Goal: Check status: Check status

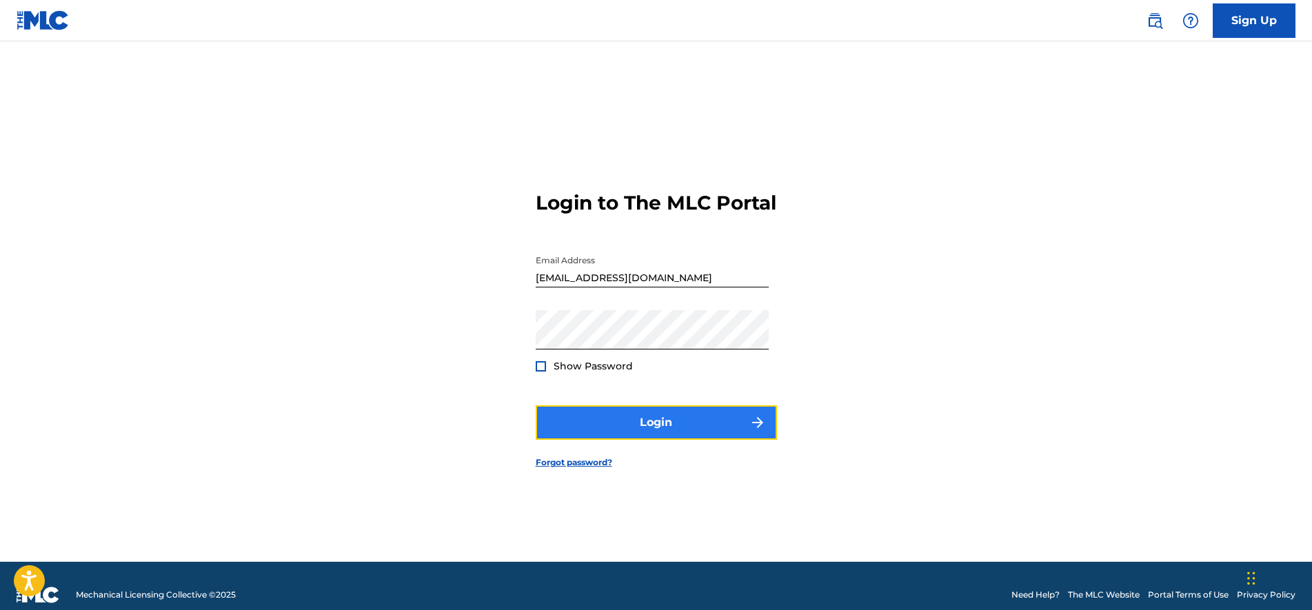
click at [712, 440] on button "Login" at bounding box center [656, 423] width 241 height 34
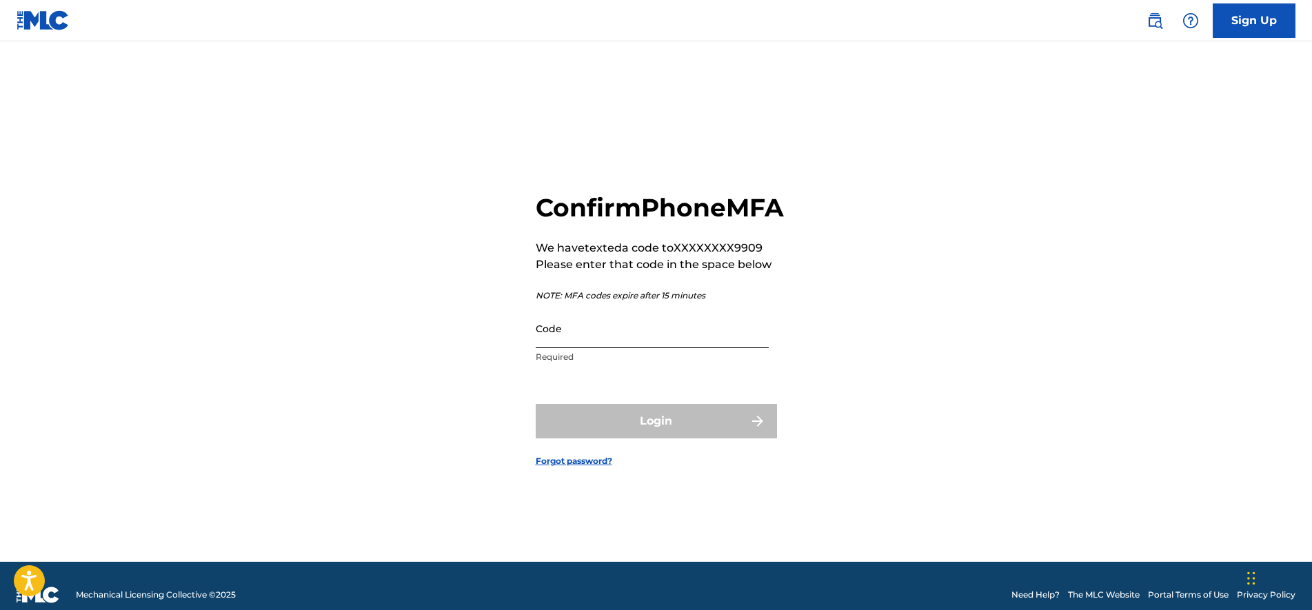
click at [713, 348] on input "Code" at bounding box center [652, 328] width 233 height 39
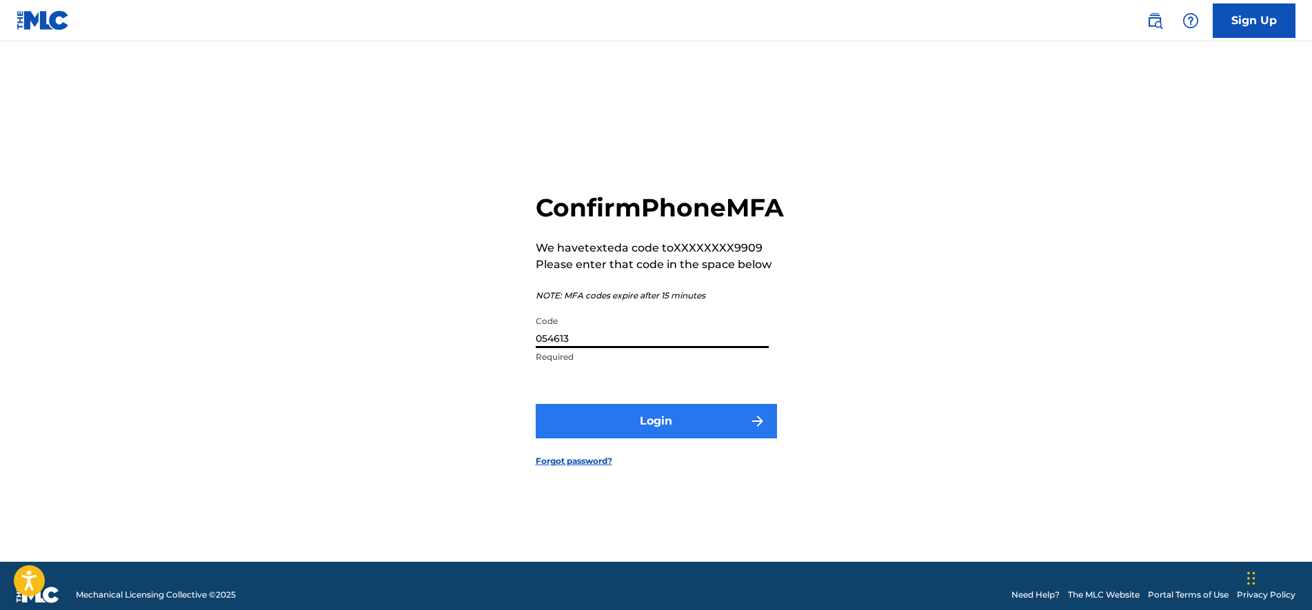
type input "054613"
click at [739, 439] on button "Login" at bounding box center [656, 421] width 241 height 34
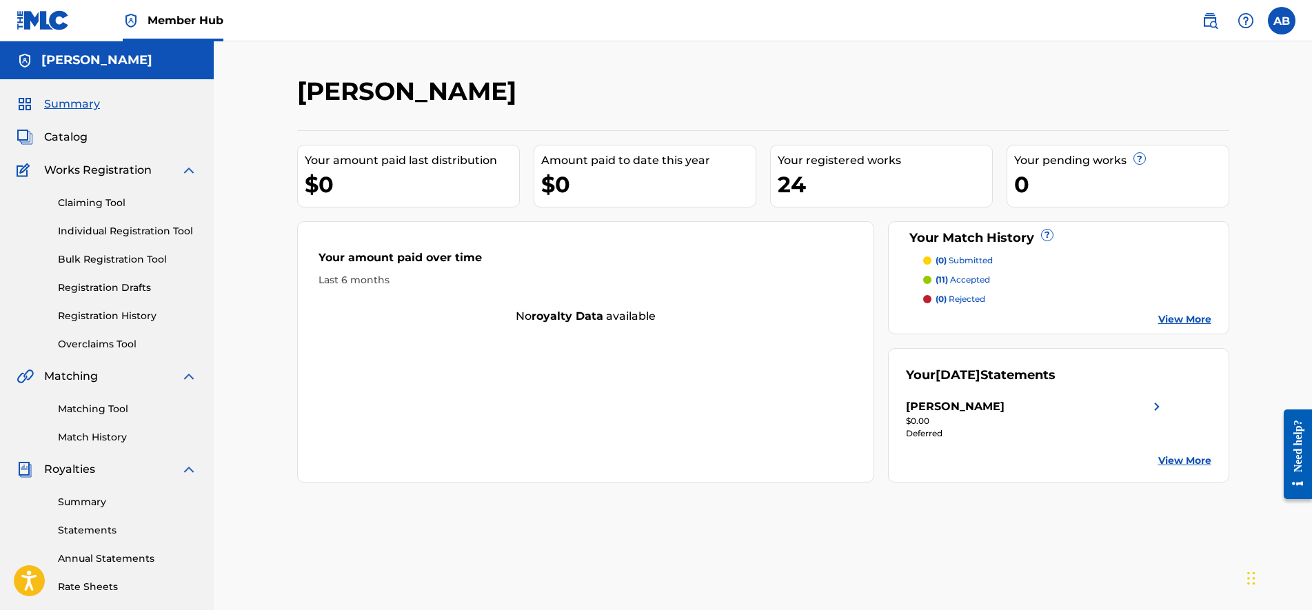
click at [73, 493] on div "Summary Statements Annual Statements Rate Sheets" at bounding box center [107, 536] width 181 height 117
click at [74, 493] on div "Summary Statements Annual Statements Rate Sheets" at bounding box center [107, 536] width 181 height 117
drag, startPoint x: 74, startPoint y: 493, endPoint x: 72, endPoint y: 504, distance: 11.1
click at [72, 504] on link "Summary" at bounding box center [127, 502] width 139 height 14
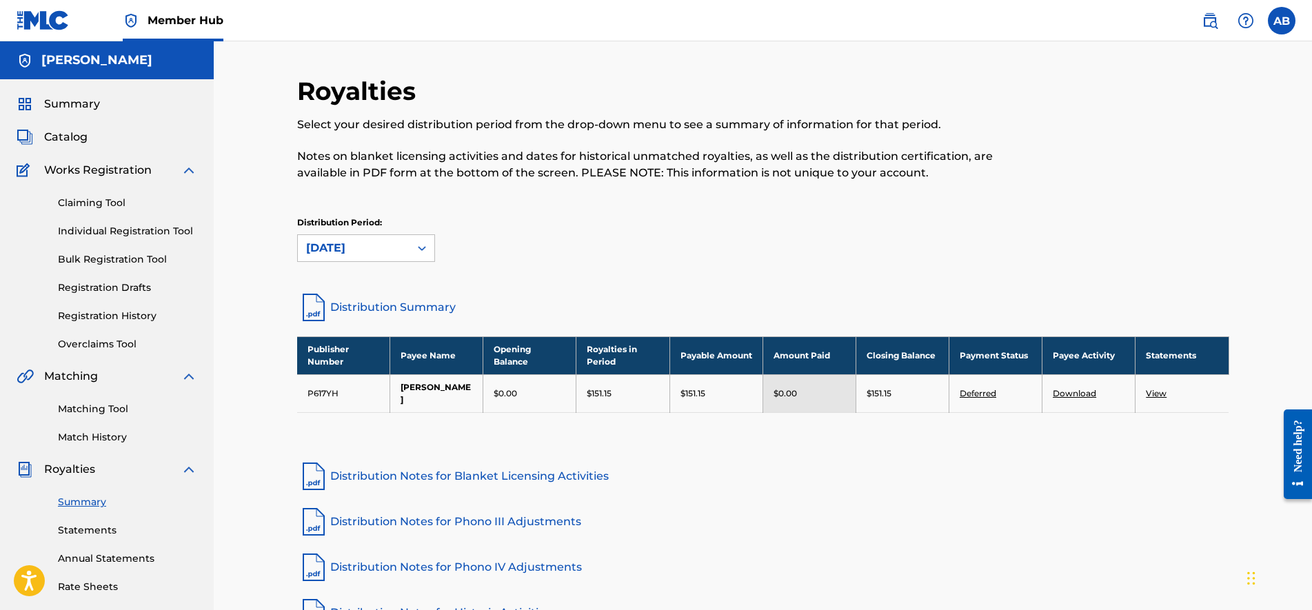
click at [354, 265] on div "Distribution Period: [DATE]" at bounding box center [763, 246] width 932 height 58
click at [358, 254] on div "[DATE]" at bounding box center [353, 248] width 95 height 17
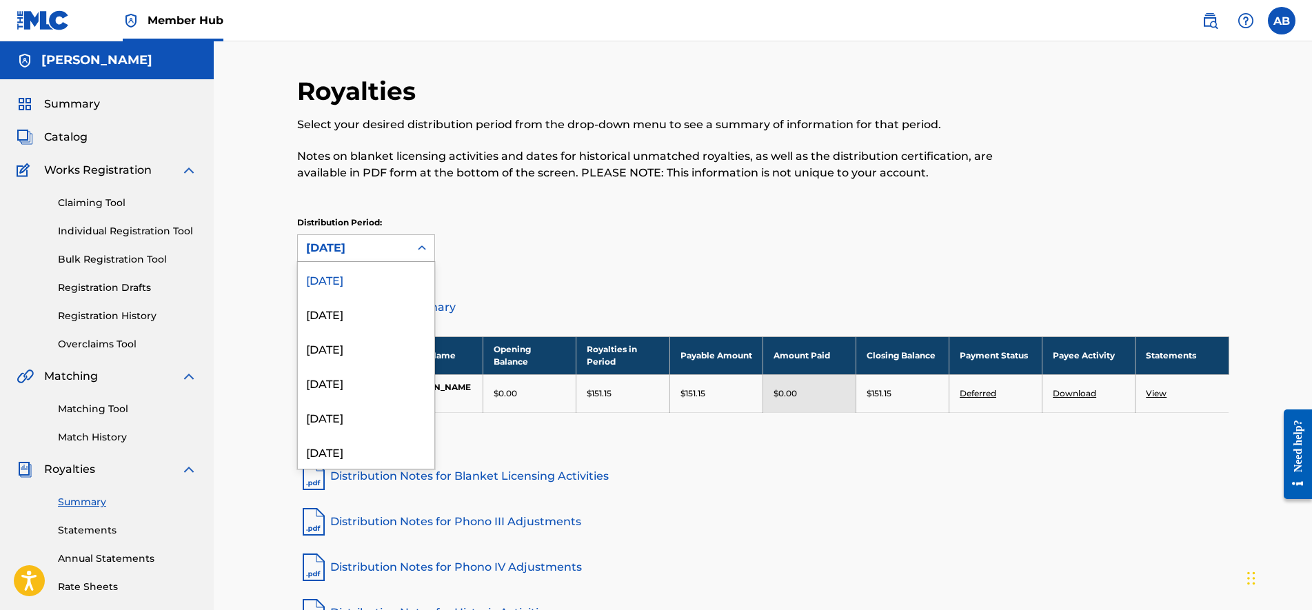
click at [358, 254] on div "[DATE]" at bounding box center [353, 248] width 95 height 17
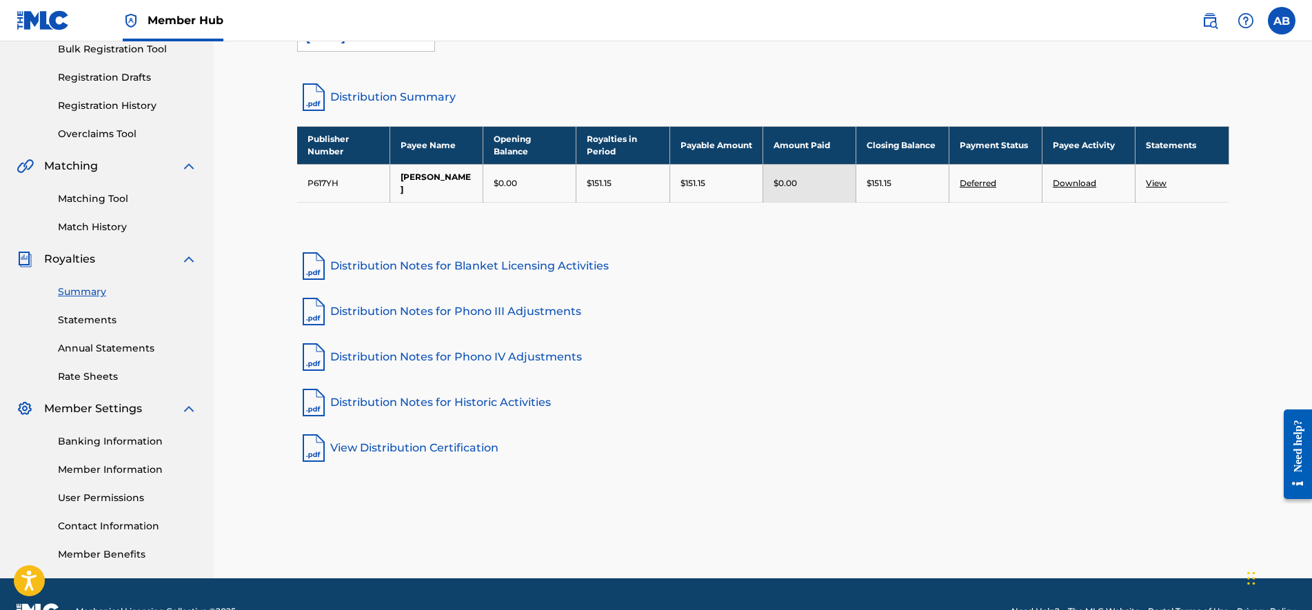
scroll to position [245, 0]
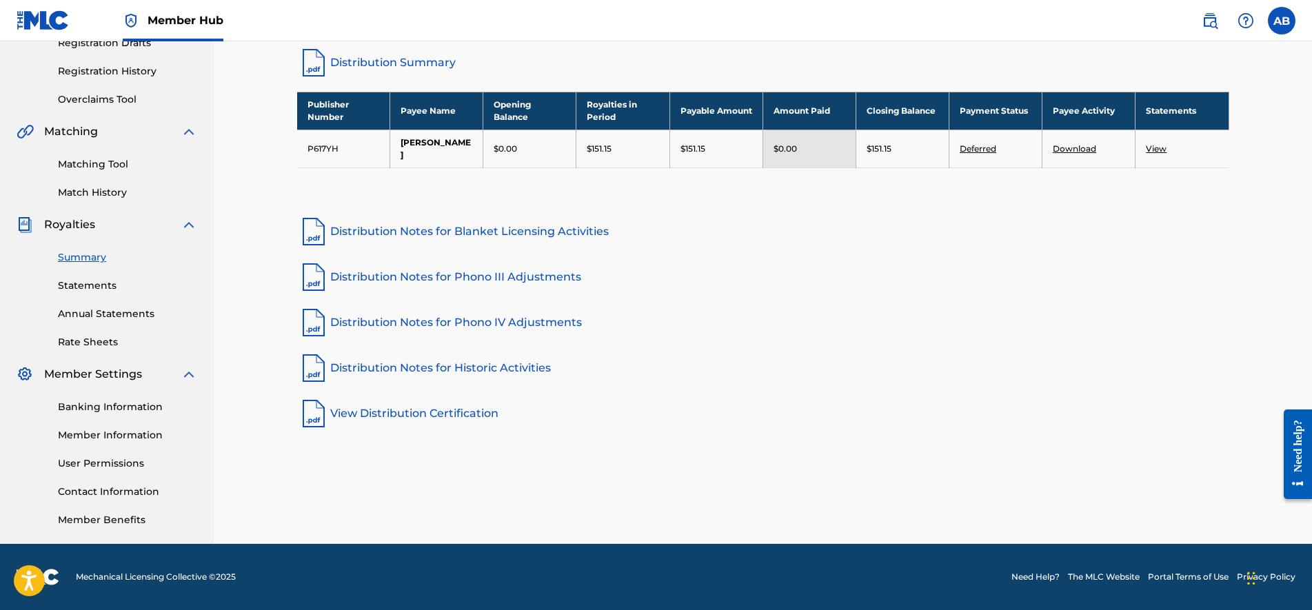
click at [134, 417] on div "Banking Information Member Information User Permissions Contact Information Mem…" at bounding box center [107, 455] width 181 height 145
click at [137, 411] on link "Banking Information" at bounding box center [127, 407] width 139 height 14
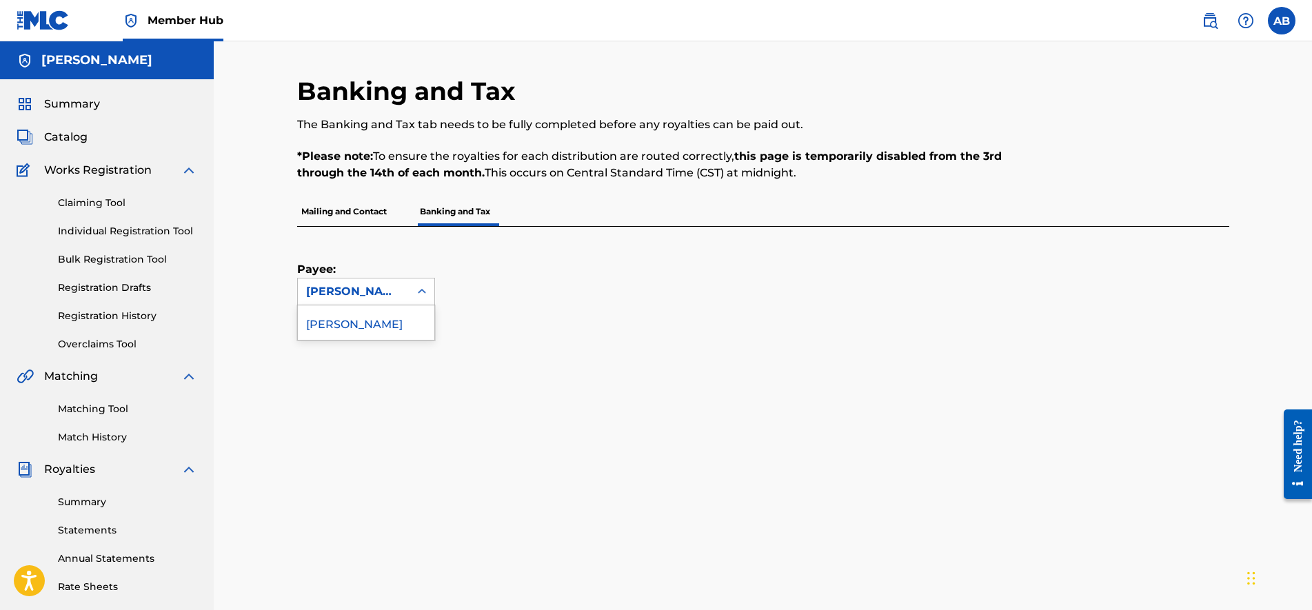
click at [406, 296] on div "[PERSON_NAME]" at bounding box center [354, 292] width 112 height 26
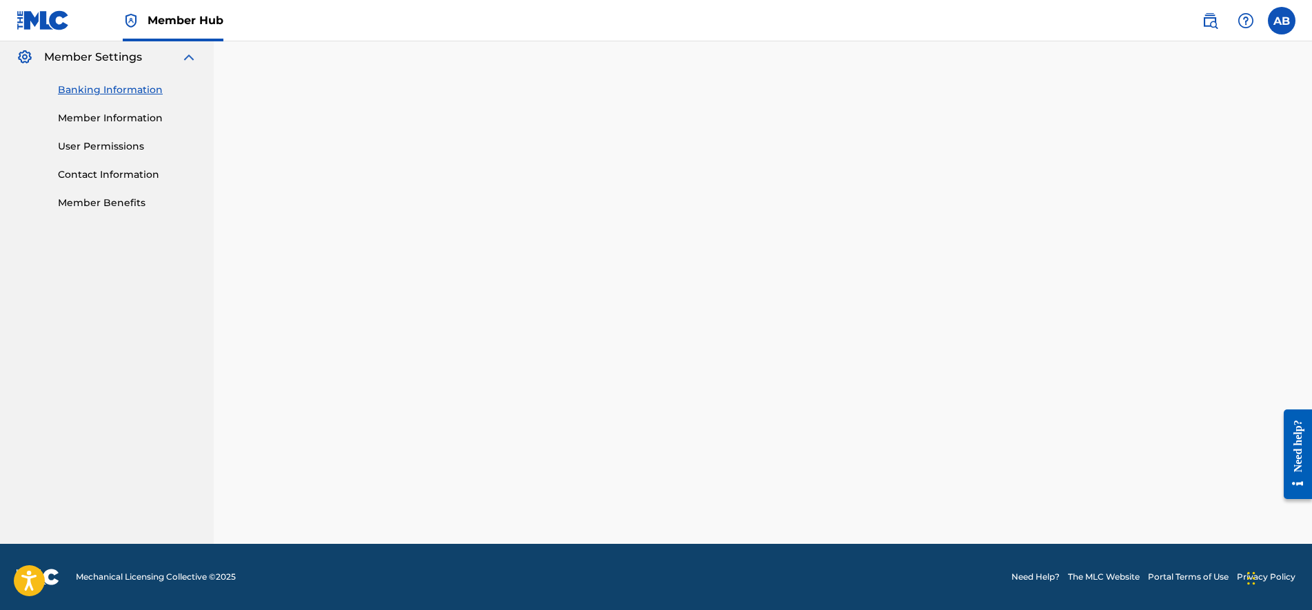
scroll to position [131, 0]
